Goal: Transaction & Acquisition: Purchase product/service

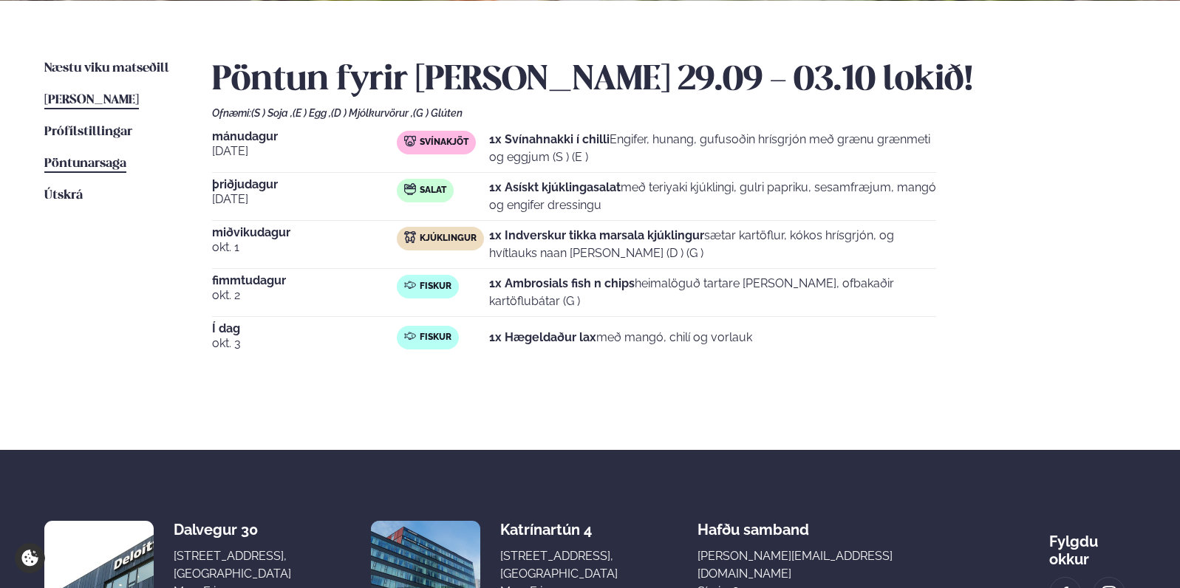
scroll to position [306, 0]
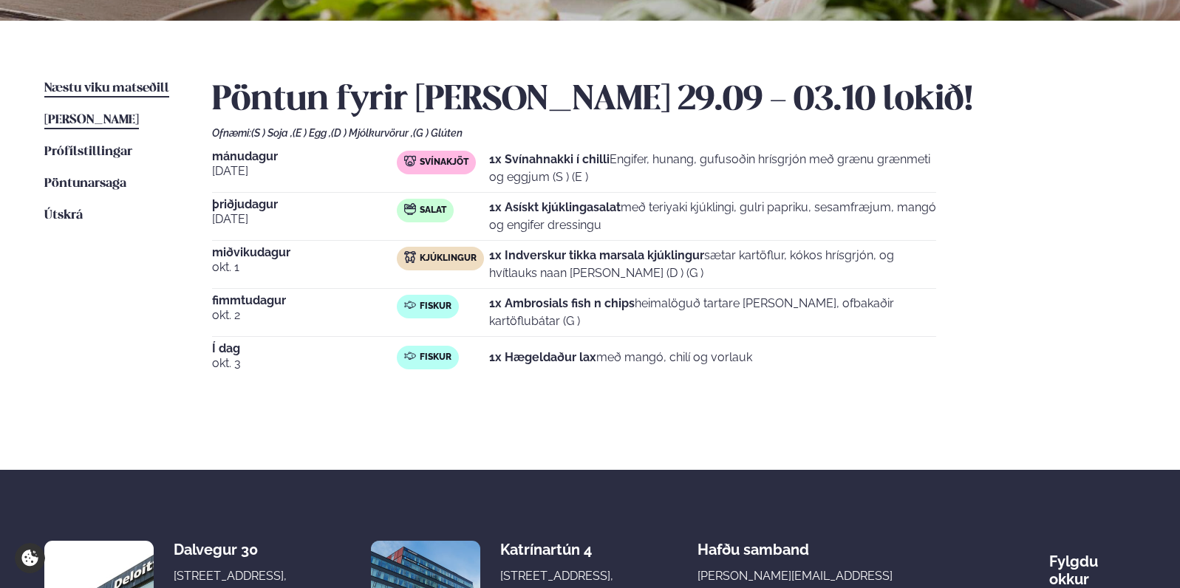
click at [137, 84] on span "Næstu viku matseðill" at bounding box center [106, 88] width 125 height 13
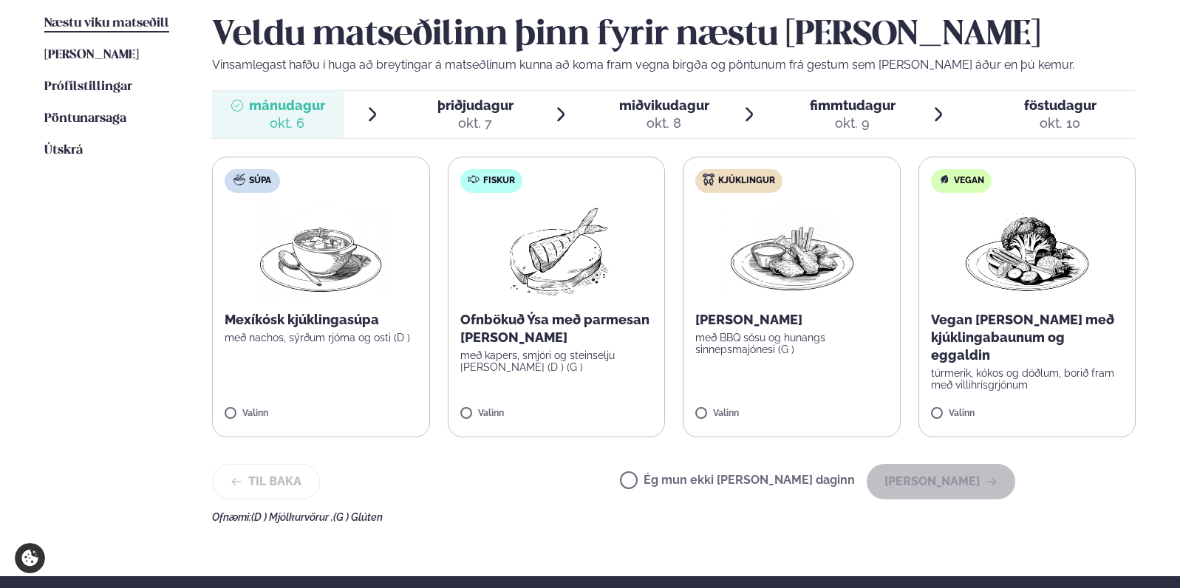
scroll to position [384, 0]
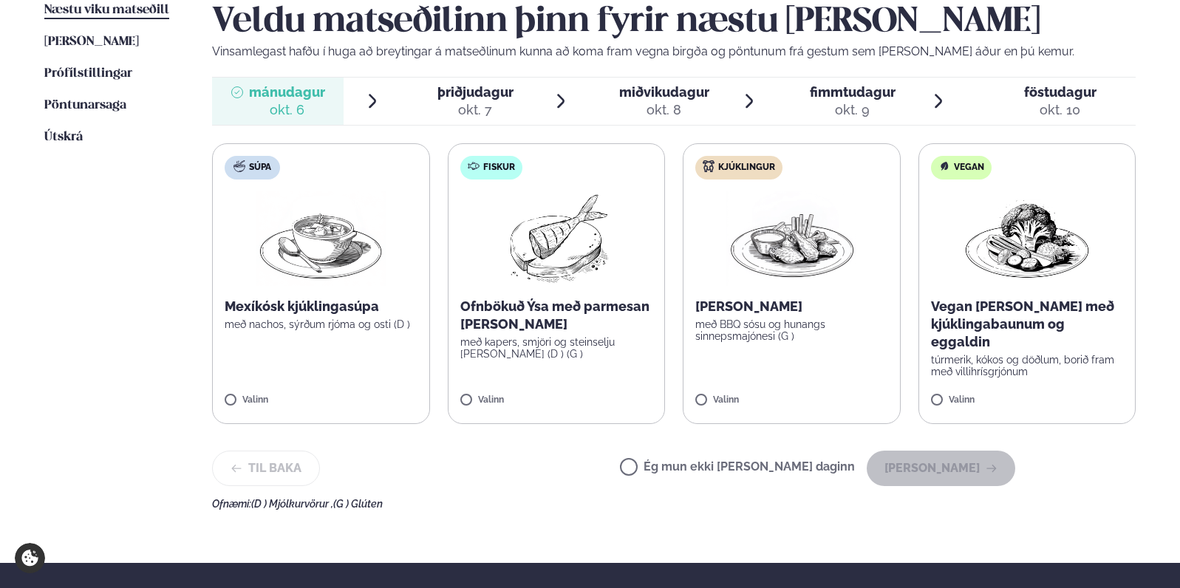
click at [599, 306] on p "Ofnbökuð Ýsa með parmesan [PERSON_NAME]" at bounding box center [556, 315] width 193 height 35
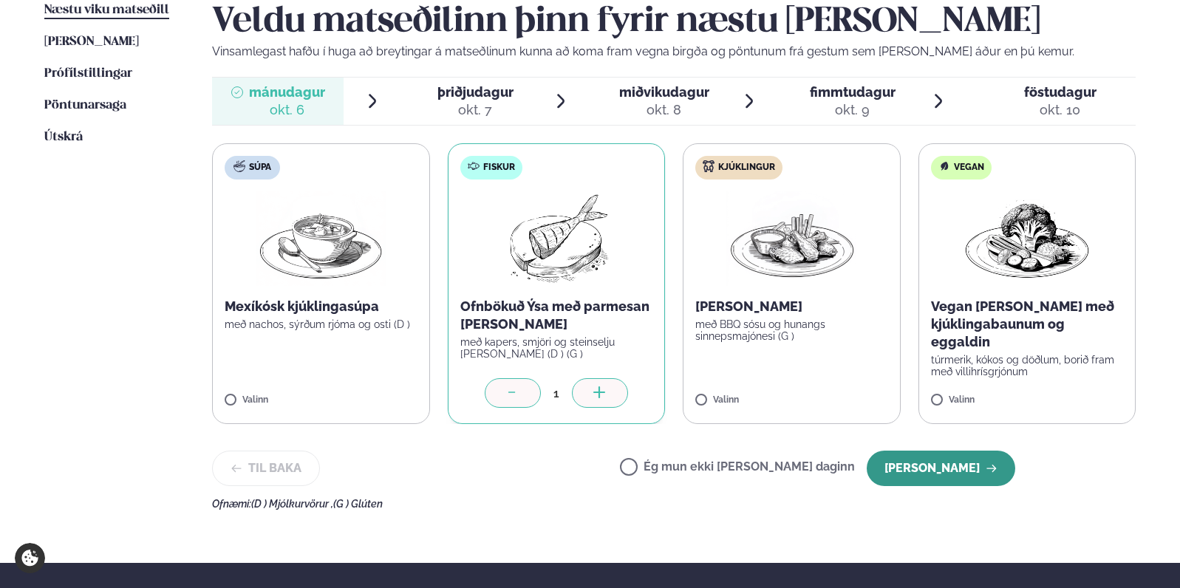
click at [966, 464] on button "[PERSON_NAME]" at bounding box center [941, 468] width 149 height 35
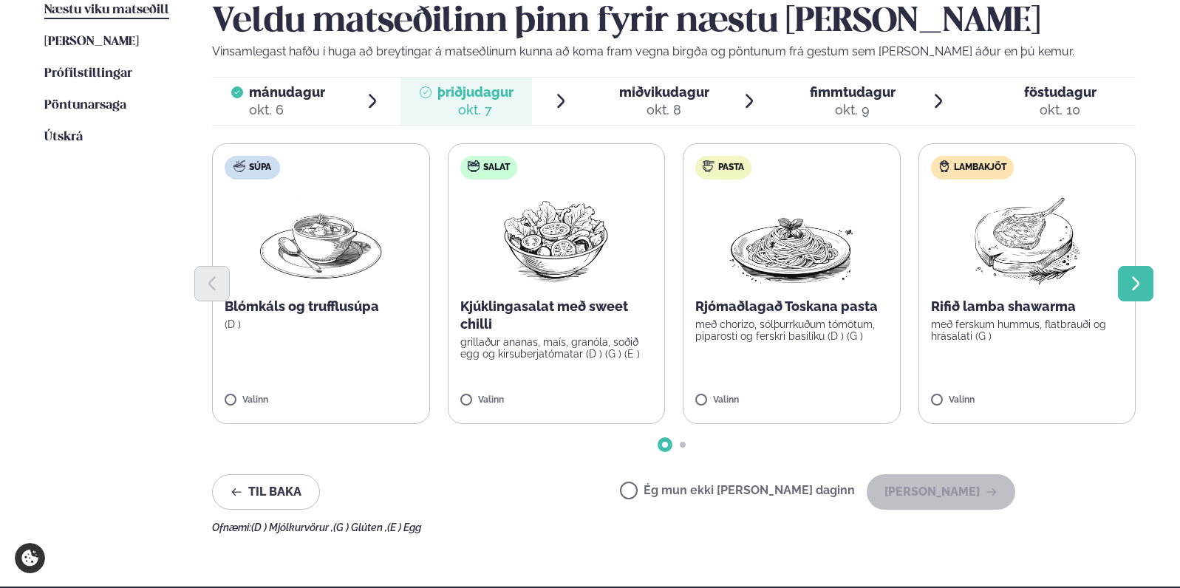
click at [1136, 281] on icon "Next slide" at bounding box center [1135, 283] width 7 height 14
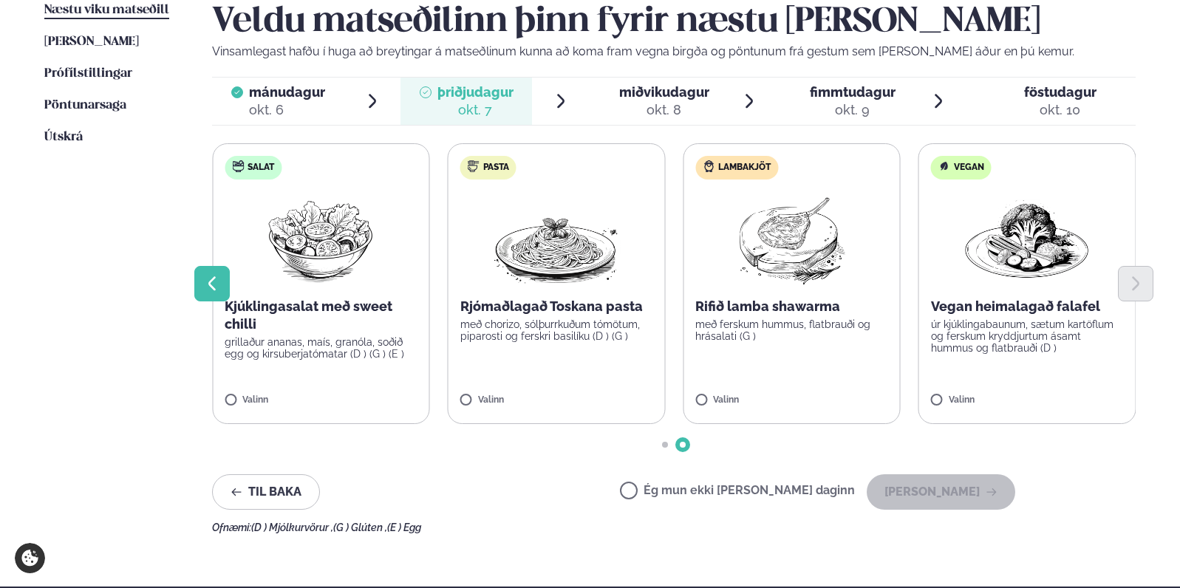
click at [214, 279] on icon "Previous slide" at bounding box center [211, 283] width 7 height 14
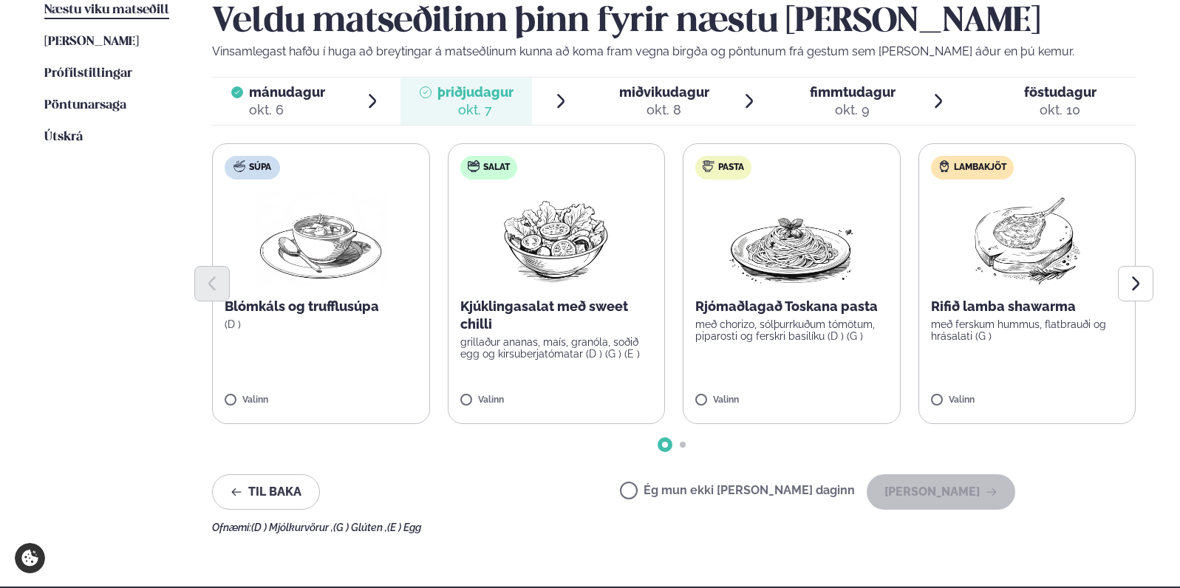
click at [562, 310] on p "Kjúklingasalat með sweet chilli" at bounding box center [556, 315] width 193 height 35
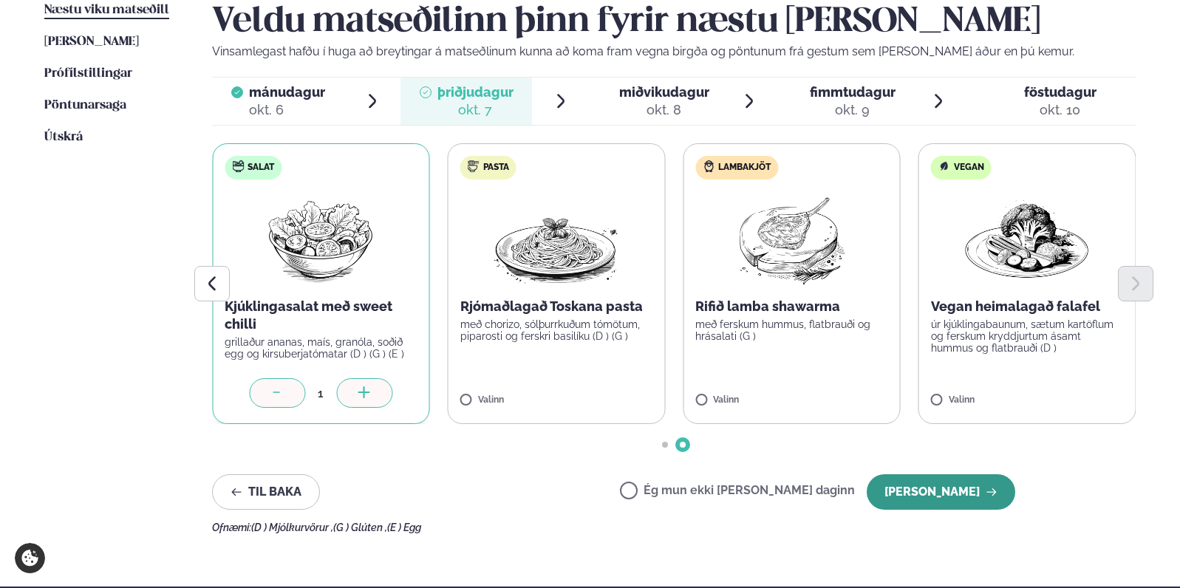
click at [989, 497] on icon "button" at bounding box center [992, 492] width 12 height 12
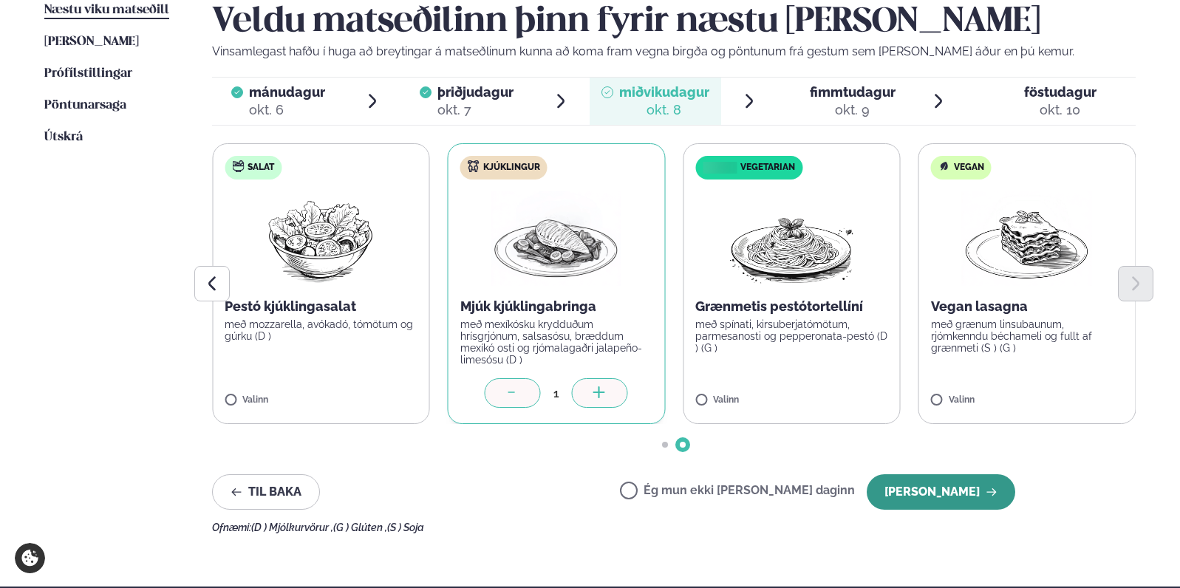
click at [944, 487] on button "[PERSON_NAME]" at bounding box center [941, 491] width 149 height 35
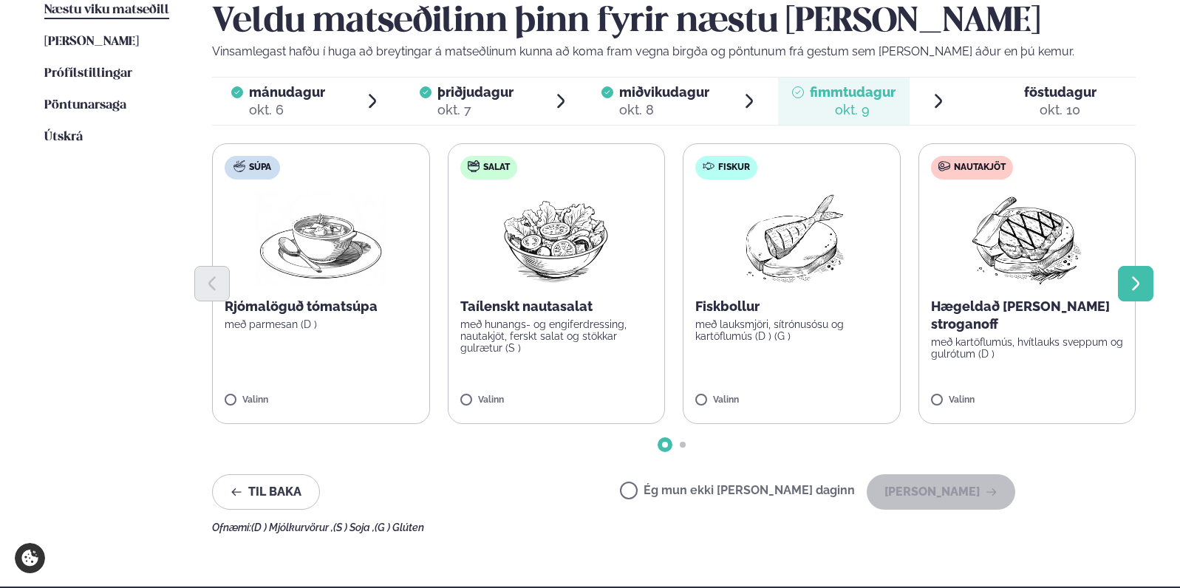
click at [1137, 282] on icon "Next slide" at bounding box center [1135, 283] width 7 height 14
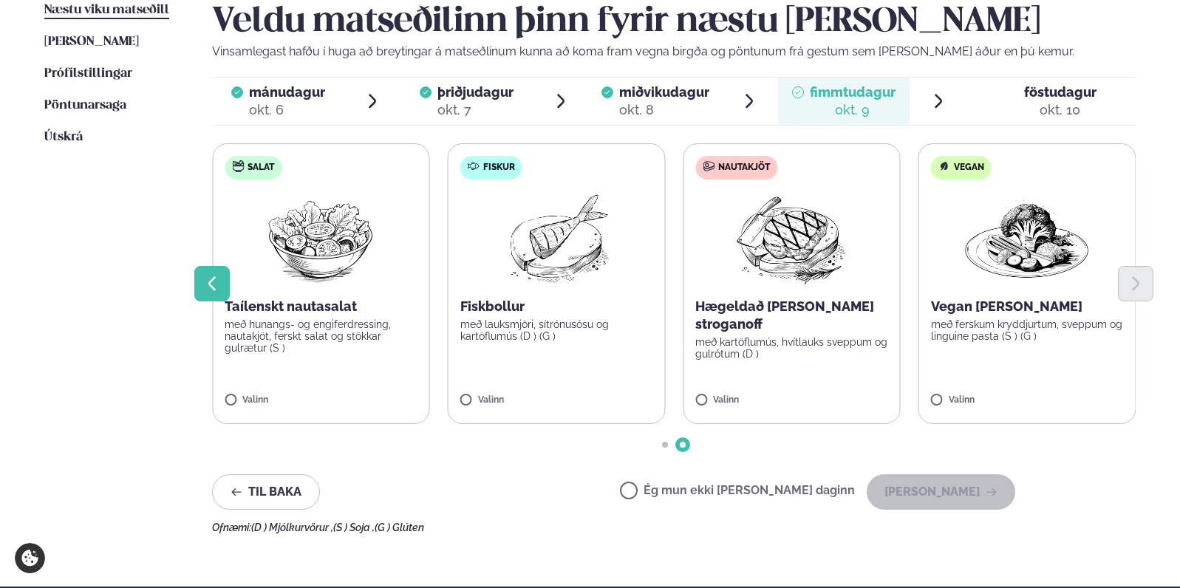
click at [217, 287] on icon "Previous slide" at bounding box center [212, 284] width 18 height 18
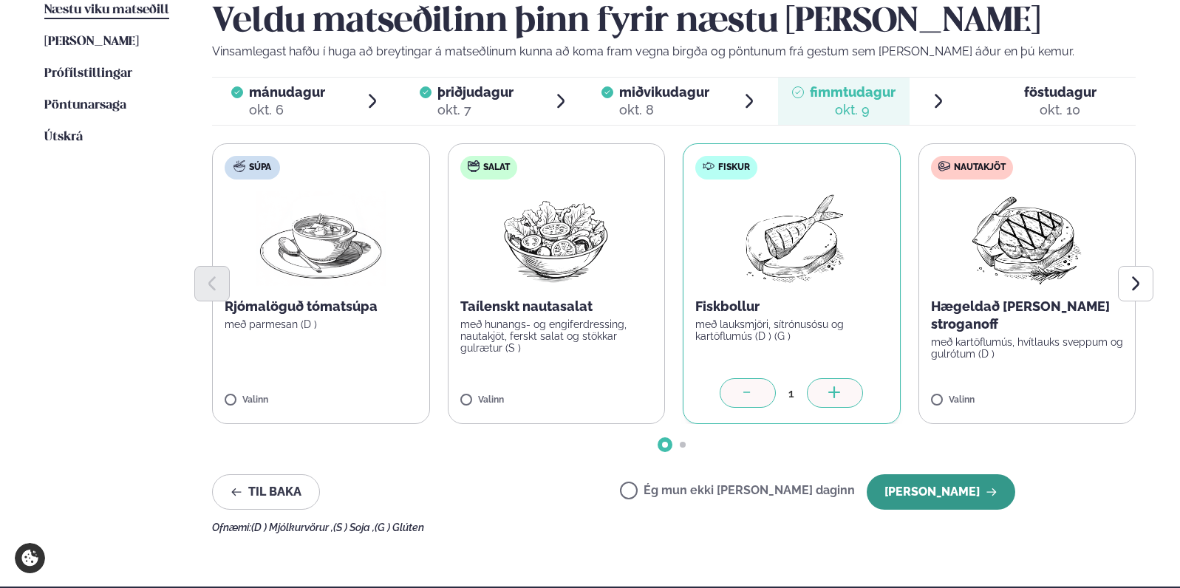
click at [967, 490] on button "[PERSON_NAME]" at bounding box center [941, 491] width 149 height 35
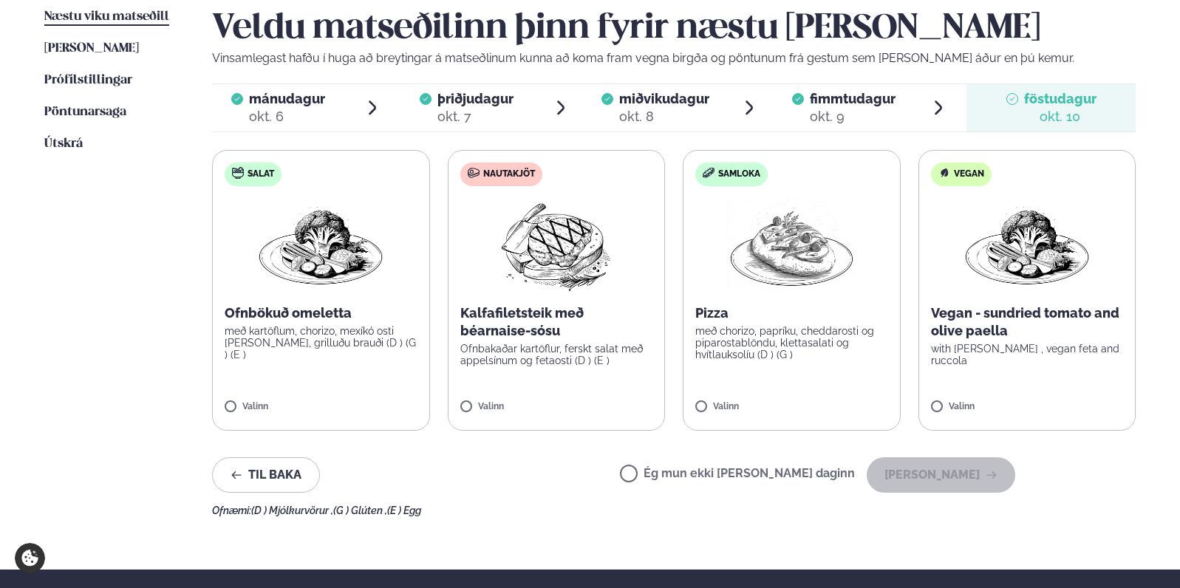
scroll to position [375, 0]
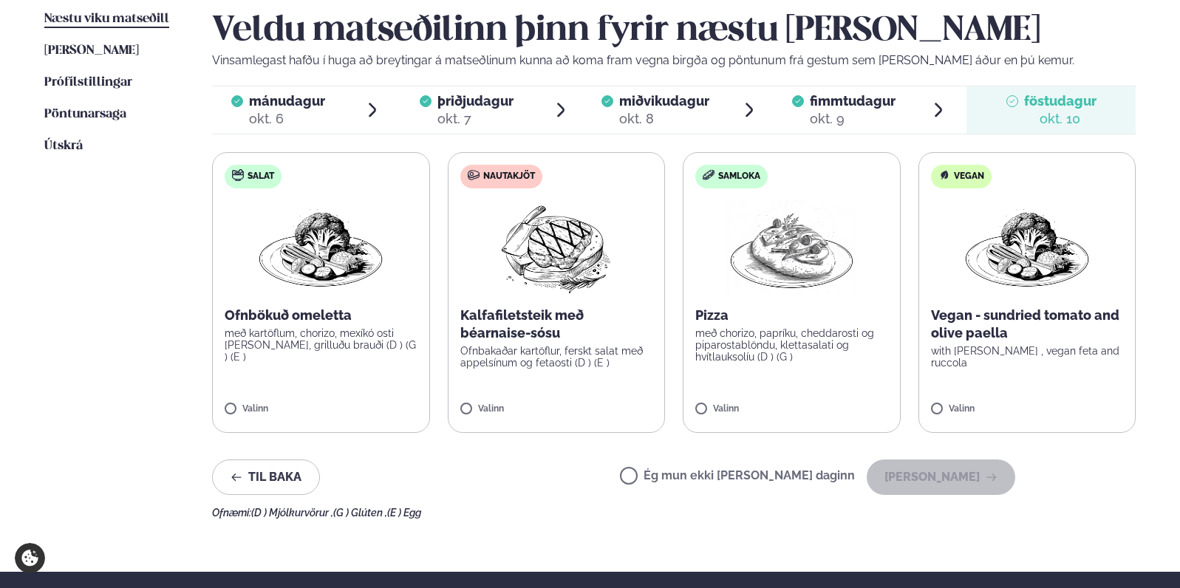
click at [466, 404] on label "Nautakjöt Kalfafiletsteik með béarnaise-sósu Ofnbakaðar kartöflur, ferskt salat…" at bounding box center [557, 292] width 218 height 281
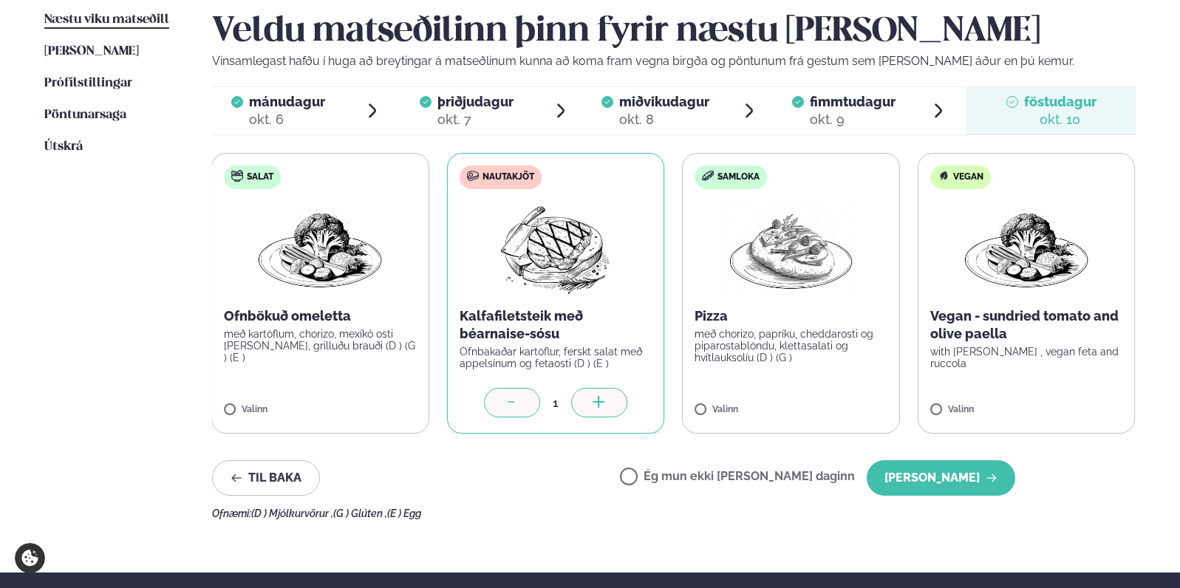
click at [509, 408] on icon at bounding box center [512, 403] width 15 height 15
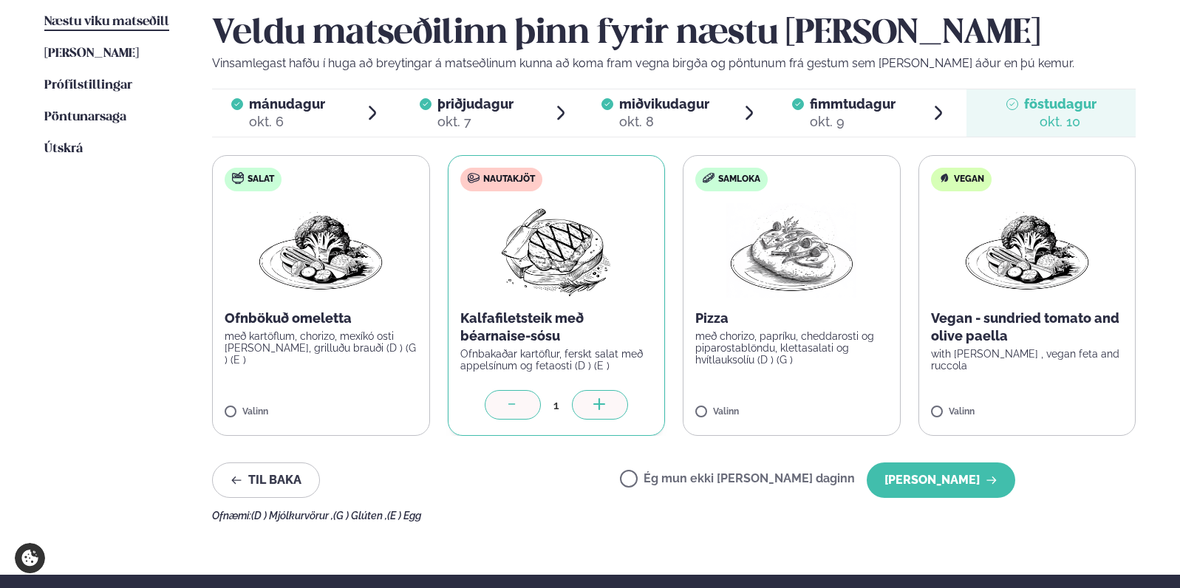
click at [500, 404] on div at bounding box center [513, 405] width 56 height 30
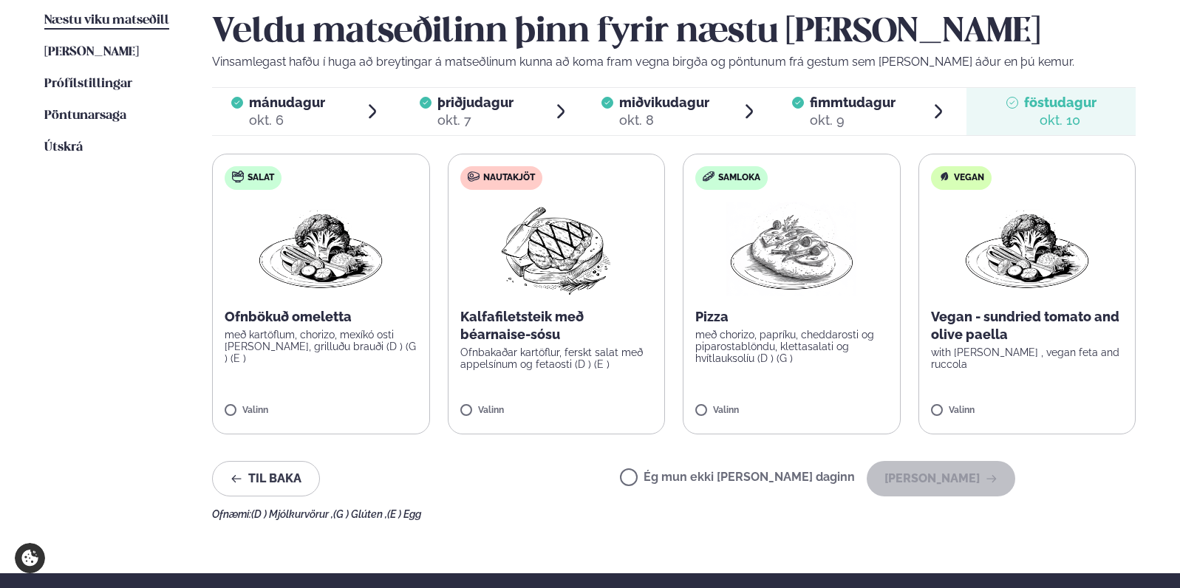
scroll to position [374, 0]
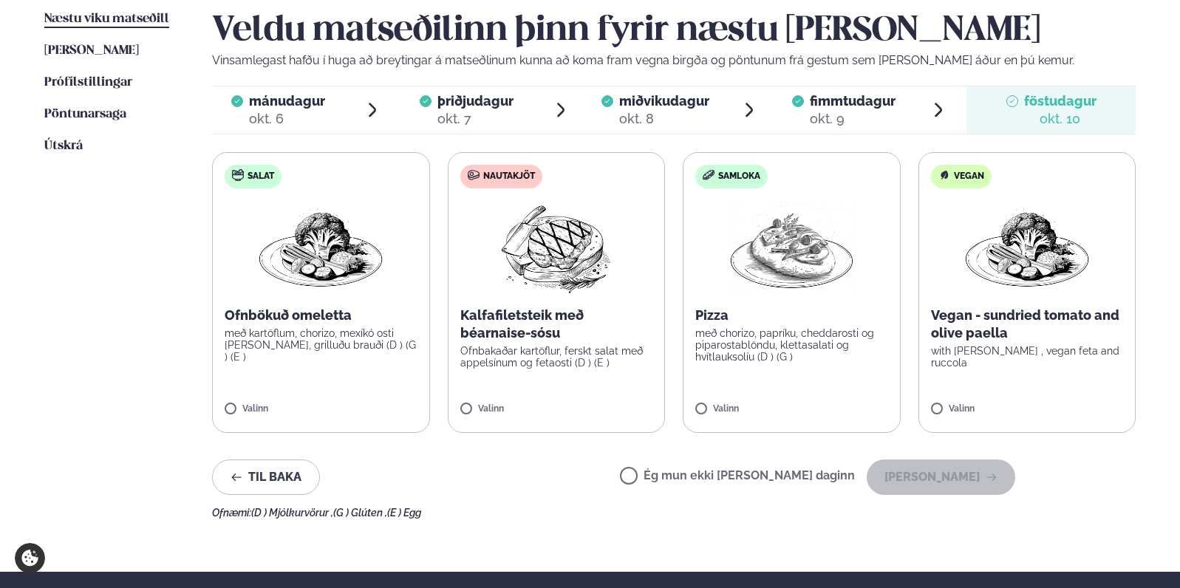
click at [222, 411] on label "Salat Ofnbökuð omeletta með kartöflum, chorizo, mexíkó osti [PERSON_NAME], gril…" at bounding box center [321, 292] width 218 height 281
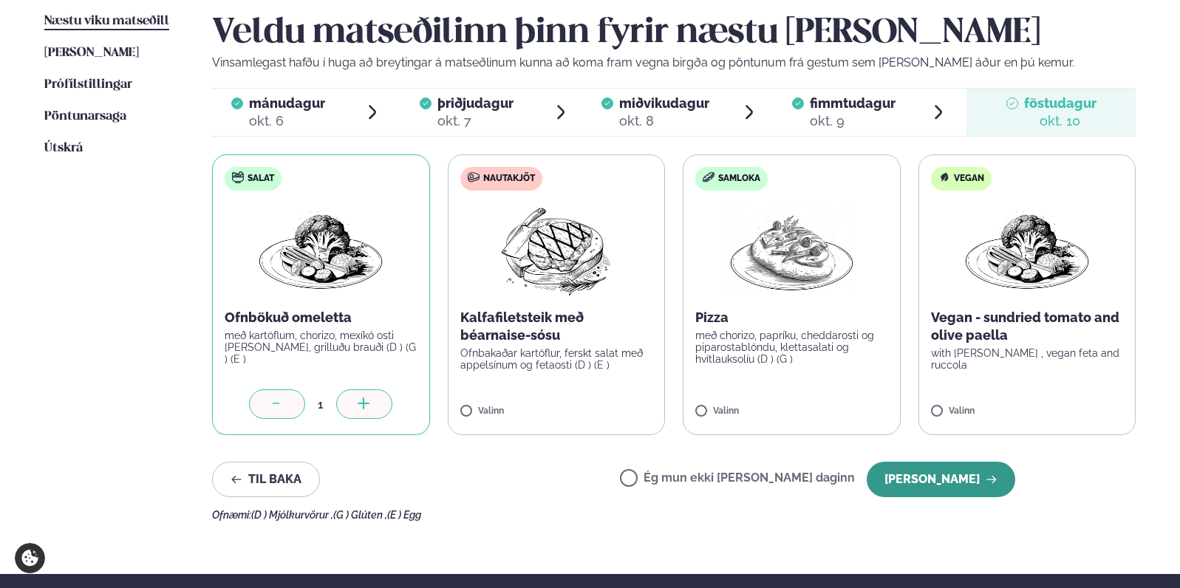
click at [932, 474] on button "[PERSON_NAME]" at bounding box center [941, 479] width 149 height 35
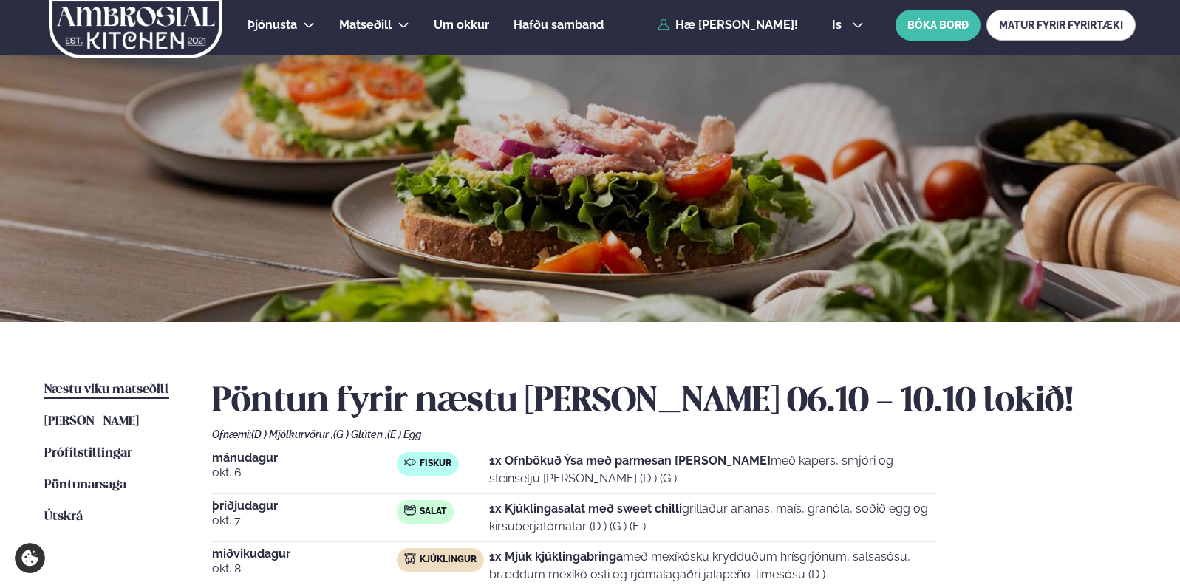
scroll to position [0, 0]
